Goal: Task Accomplishment & Management: Complete application form

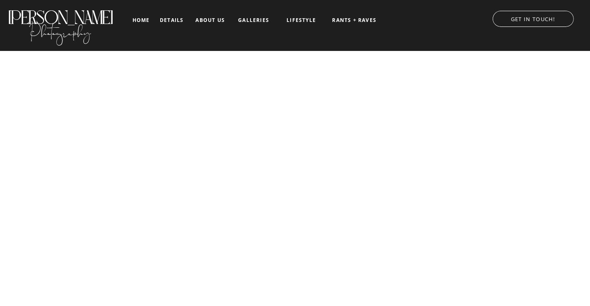
click at [179, 17] on nav "details" at bounding box center [172, 19] width 24 height 5
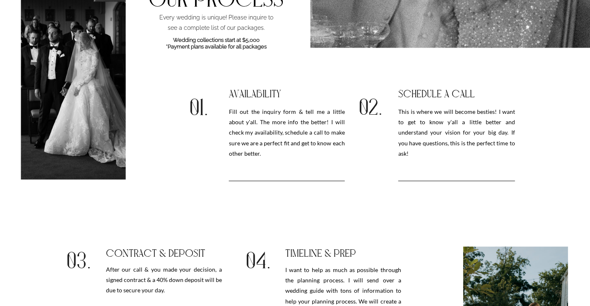
scroll to position [808, 0]
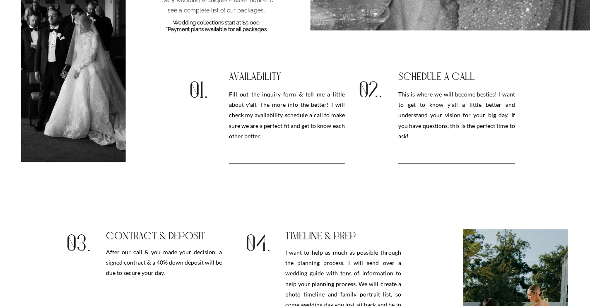
click at [285, 105] on h3 "Fill out the inquiry form & tell me a little about y'all. The more info the bet…" at bounding box center [287, 125] width 116 height 73
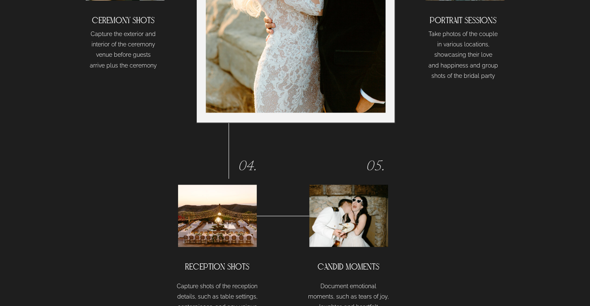
scroll to position [2328, 0]
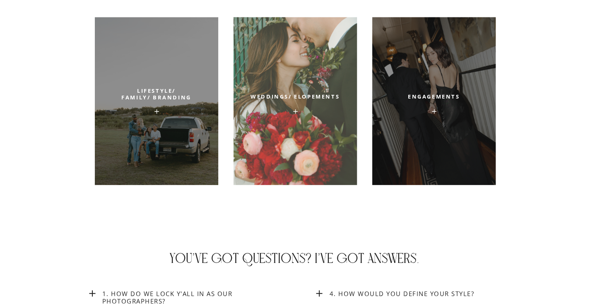
click at [320, 88] on div at bounding box center [294, 101] width 123 height 168
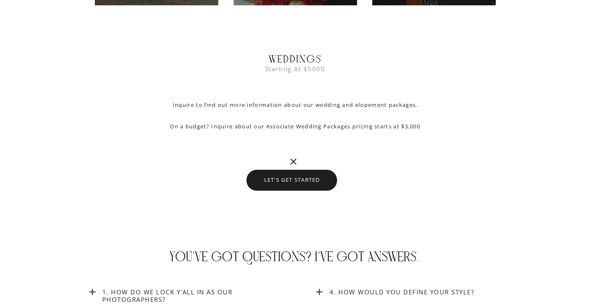
scroll to position [3065, 0]
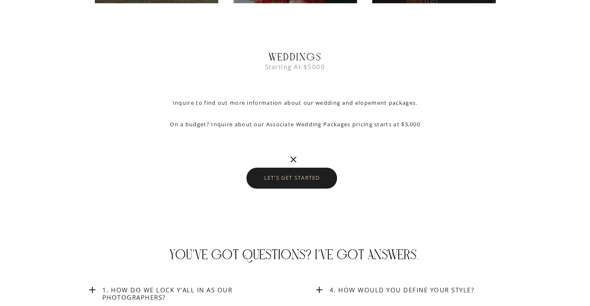
click at [288, 180] on nav "let's get started" at bounding box center [292, 178] width 71 height 7
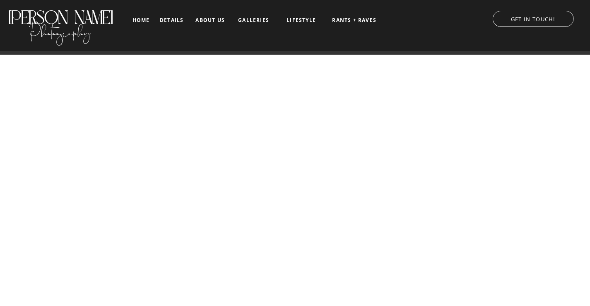
scroll to position [539, 0]
